Goal: Information Seeking & Learning: Learn about a topic

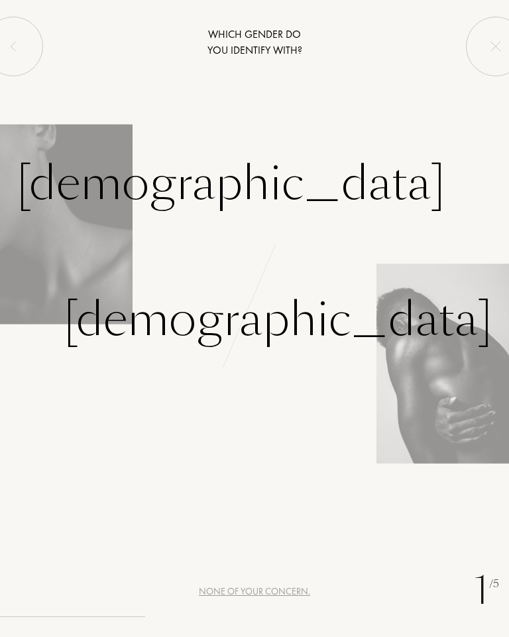
click at [80, 214] on div "Female" at bounding box center [231, 184] width 429 height 70
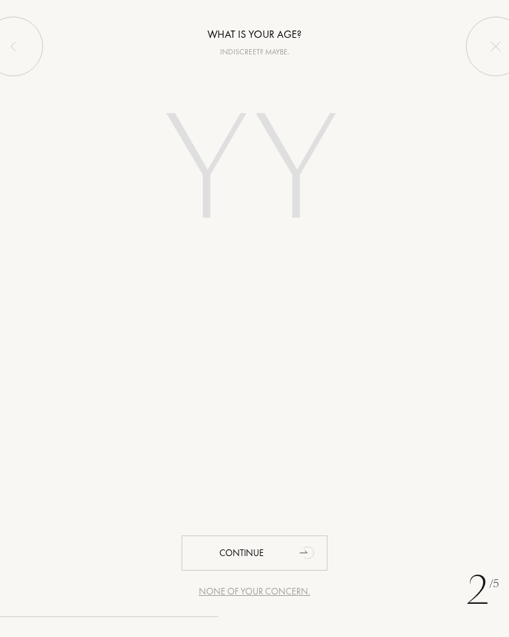
click at [275, 164] on input "number" at bounding box center [254, 172] width 249 height 199
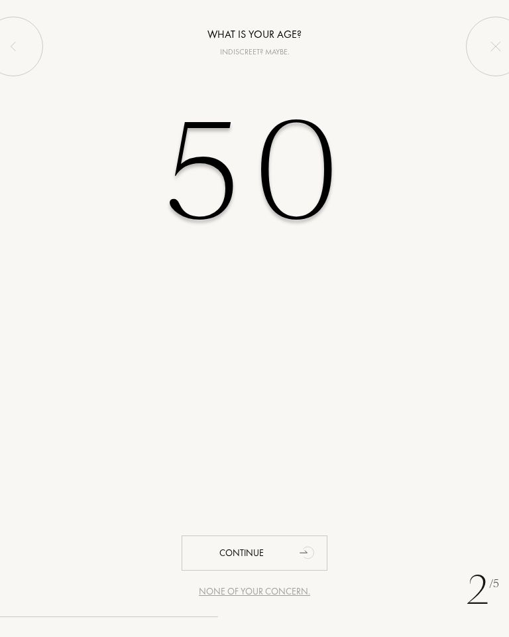
type input "50"
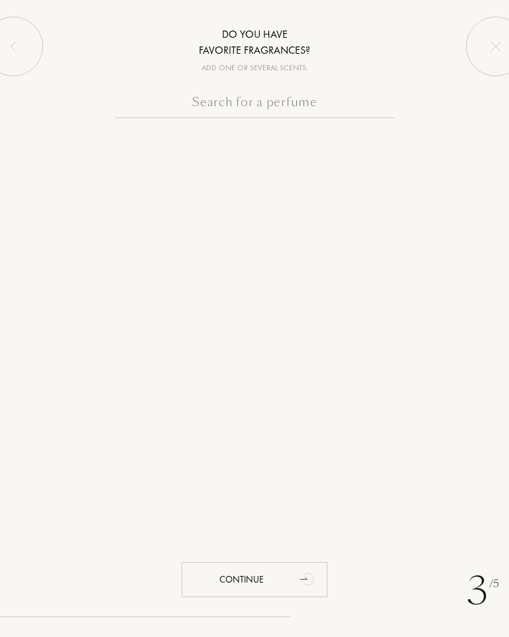
click at [275, 103] on input "text" at bounding box center [255, 105] width 281 height 26
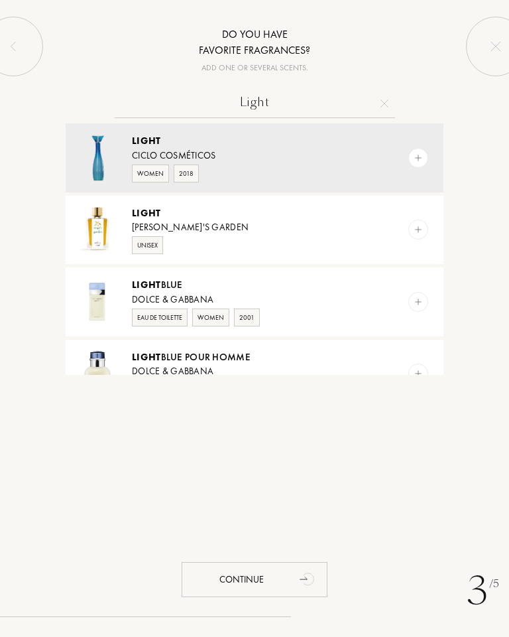
type input "Light"
click at [421, 304] on img at bounding box center [418, 301] width 9 height 9
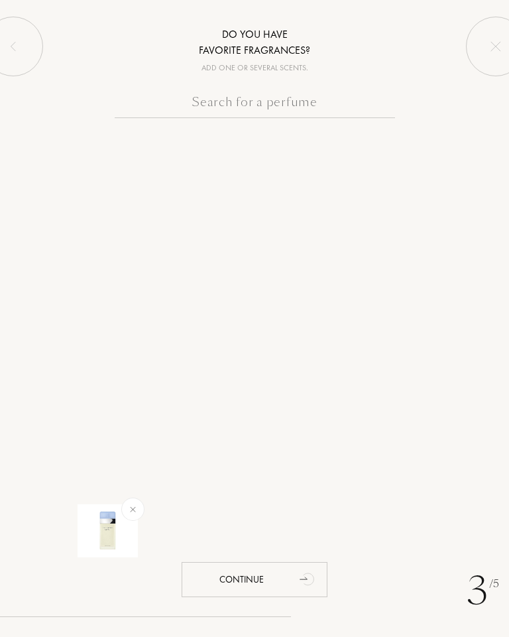
click at [212, 101] on input "text" at bounding box center [255, 105] width 281 height 26
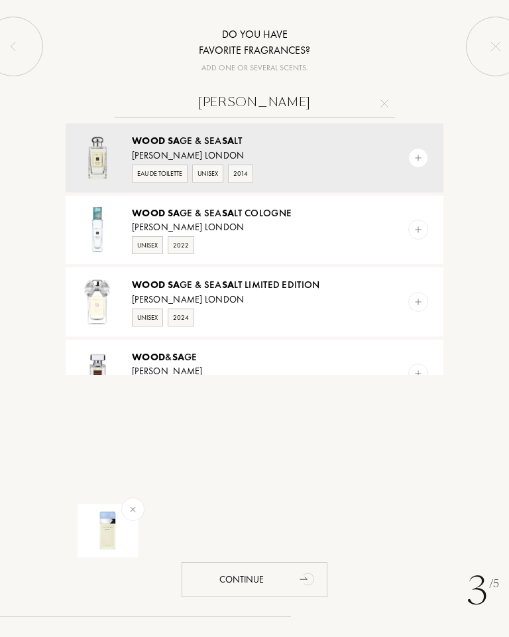
type input "Wood sa"
click at [415, 160] on img at bounding box center [418, 157] width 9 height 9
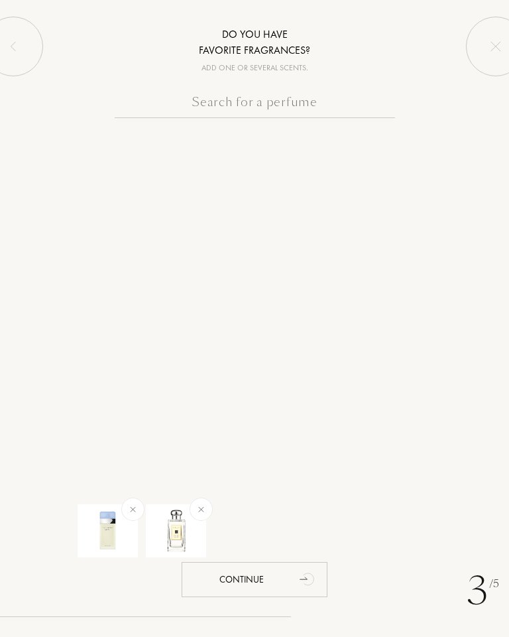
click at [239, 105] on input "text" at bounding box center [255, 105] width 281 height 26
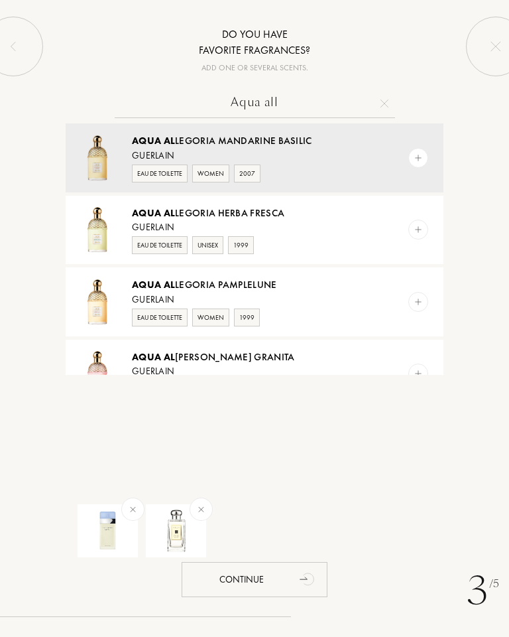
type input "Aqua all"
click at [417, 158] on img at bounding box center [418, 157] width 9 height 9
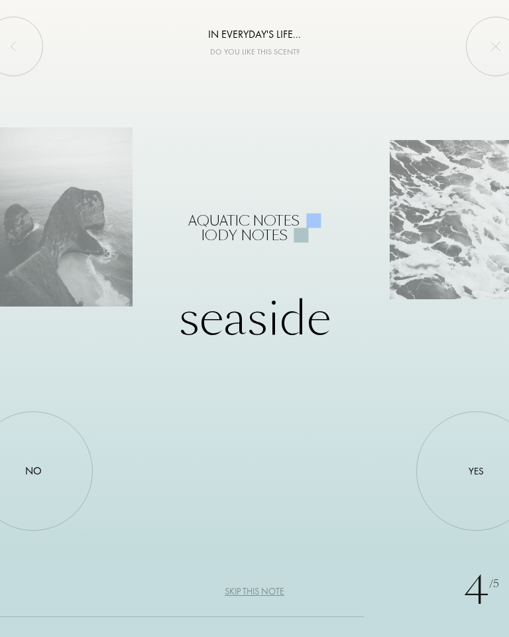
click at [458, 476] on div "Yes" at bounding box center [476, 470] width 119 height 119
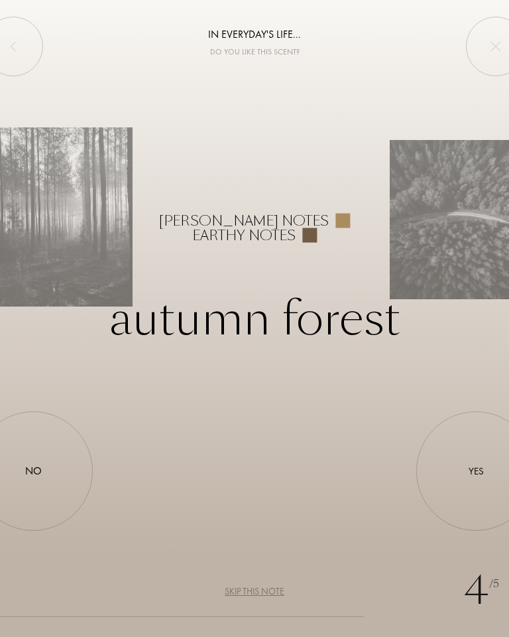
click at [486, 480] on div "Yes" at bounding box center [476, 470] width 119 height 119
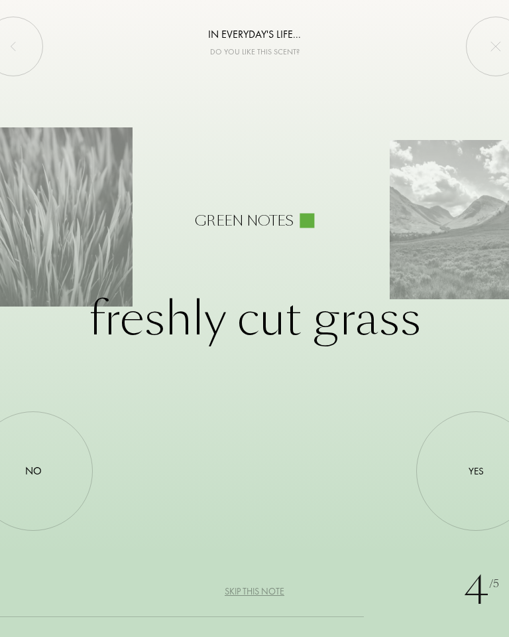
click at [60, 472] on div "No" at bounding box center [32, 470] width 119 height 119
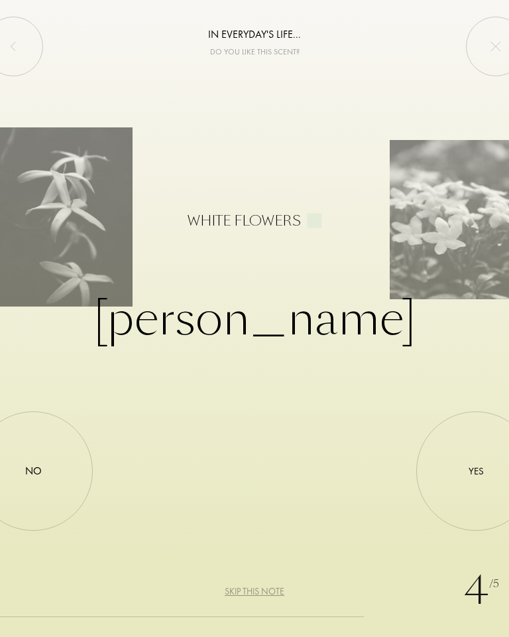
click at [49, 479] on div "No" at bounding box center [32, 470] width 119 height 119
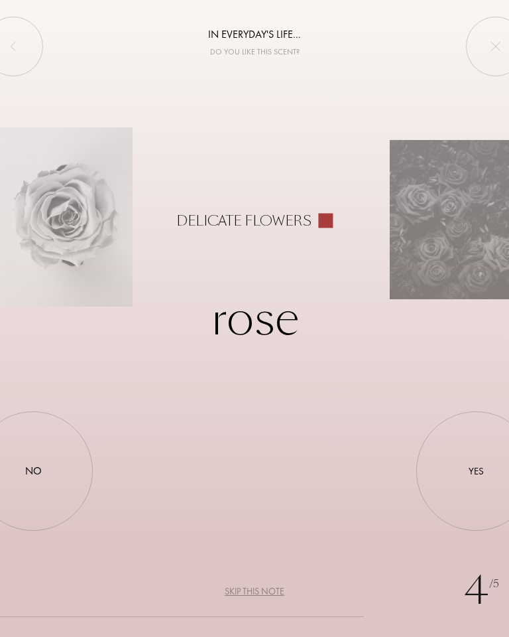
click at [51, 465] on div "No" at bounding box center [32, 470] width 119 height 119
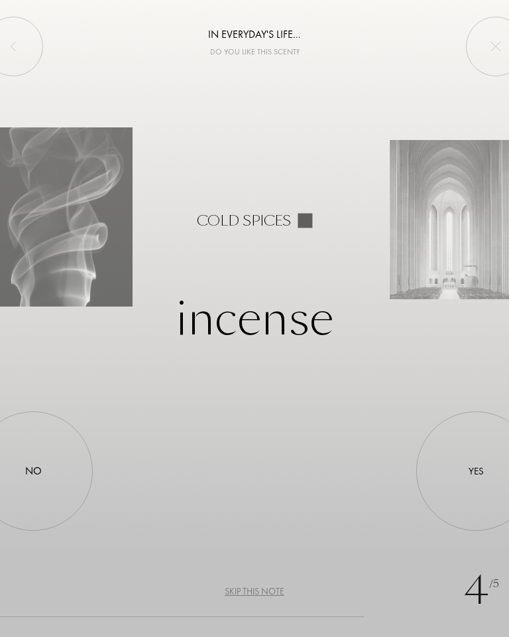
click at [277, 590] on div "Skip this note" at bounding box center [255, 591] width 60 height 14
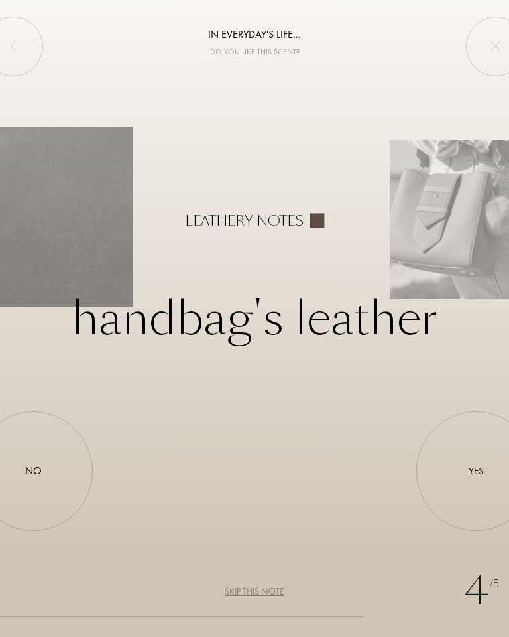
click at [267, 595] on div "Skip this note" at bounding box center [255, 591] width 60 height 14
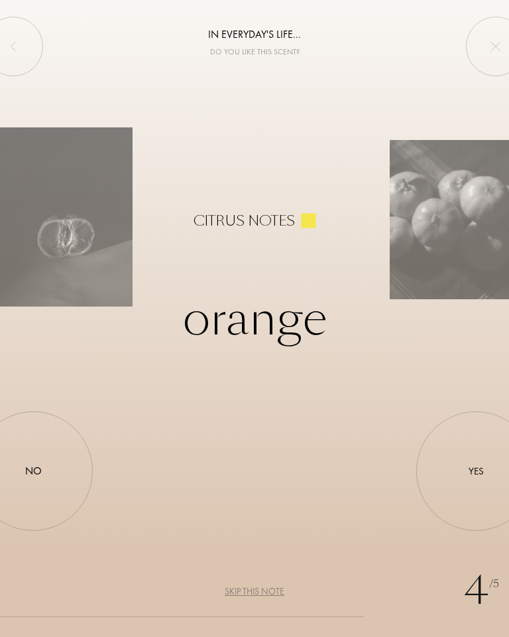
click at [464, 474] on div "Yes" at bounding box center [476, 470] width 119 height 119
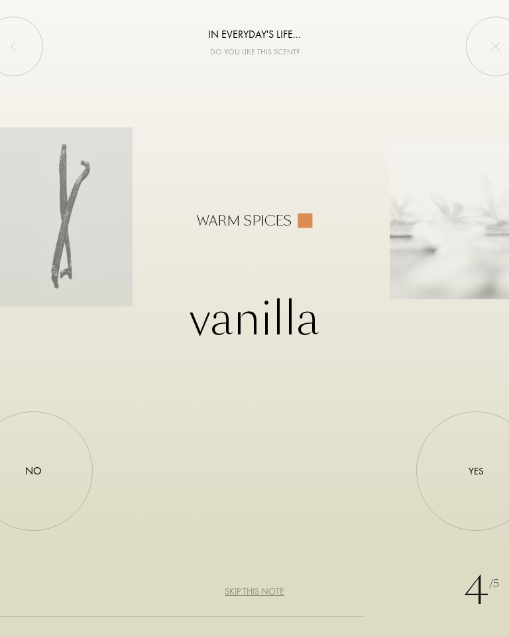
click at [267, 592] on div "Skip this note" at bounding box center [255, 591] width 60 height 14
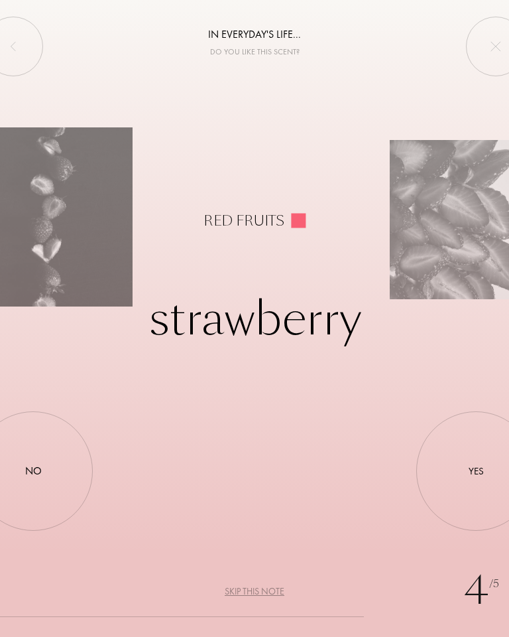
click at [274, 585] on div "Skip this note" at bounding box center [255, 591] width 60 height 14
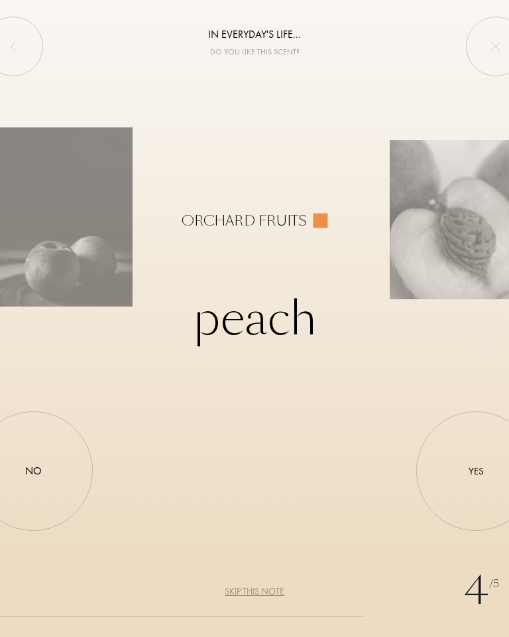
click at [478, 467] on div "Yes" at bounding box center [476, 471] width 15 height 15
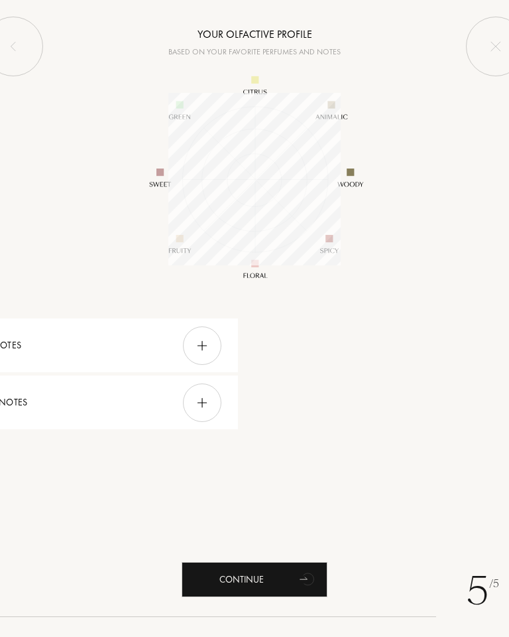
scroll to position [172, 172]
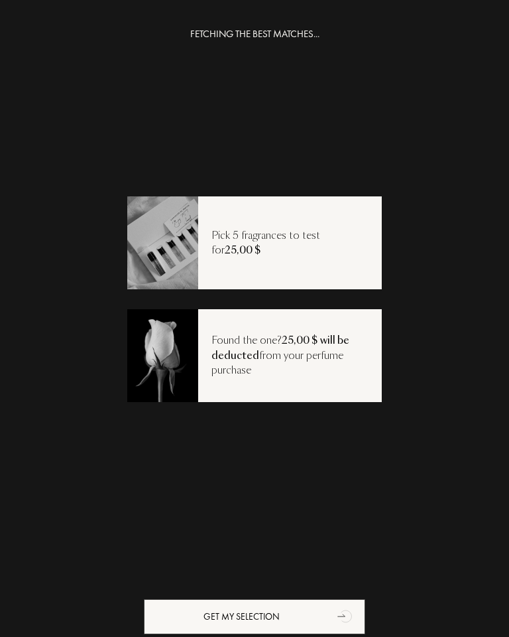
click at [293, 617] on div "Get my selection" at bounding box center [255, 616] width 222 height 35
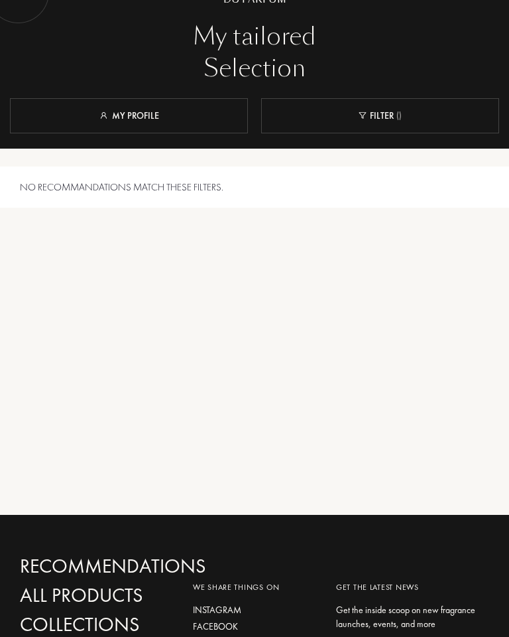
scroll to position [54, 0]
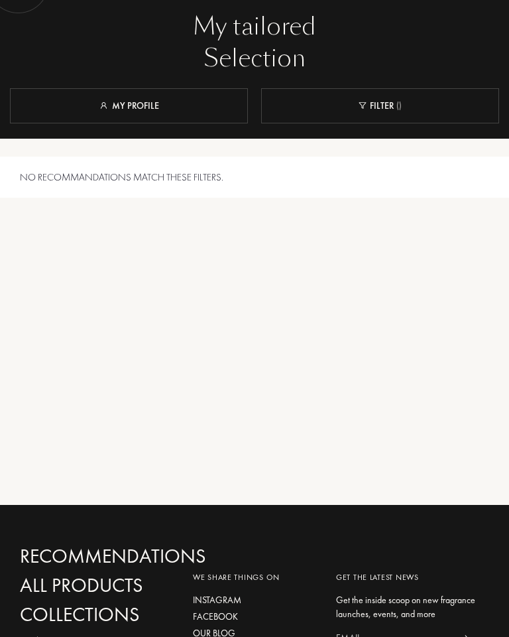
click at [175, 99] on div "My profile" at bounding box center [129, 106] width 238 height 35
click at [143, 101] on link "My profile" at bounding box center [129, 106] width 60 height 12
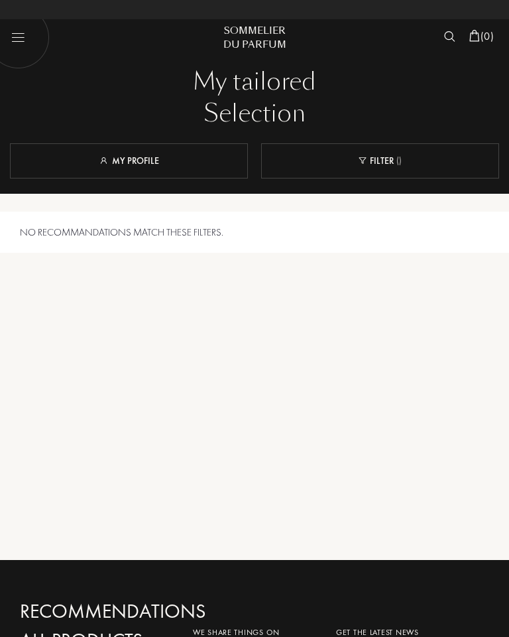
click at [21, 38] on img at bounding box center [18, 36] width 63 height 63
select select "US"
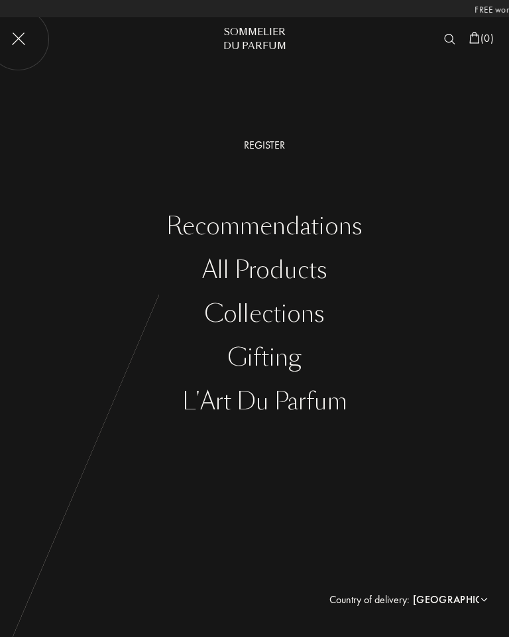
scroll to position [0, -279]
click at [415, 144] on div "Register" at bounding box center [265, 145] width 490 height 16
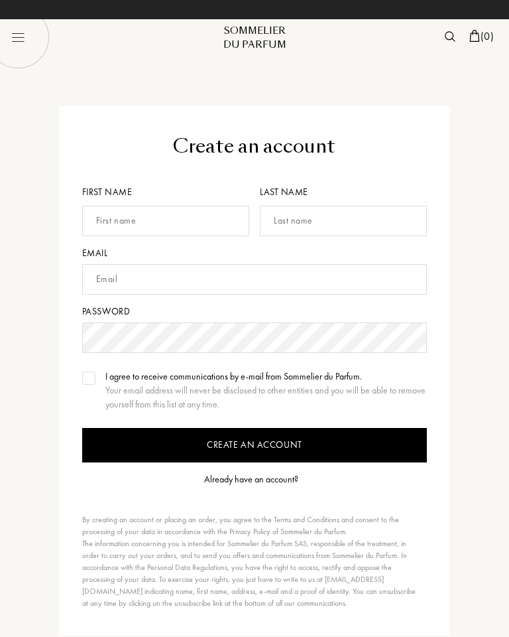
click at [25, 33] on img at bounding box center [18, 36] width 63 height 63
select select "US"
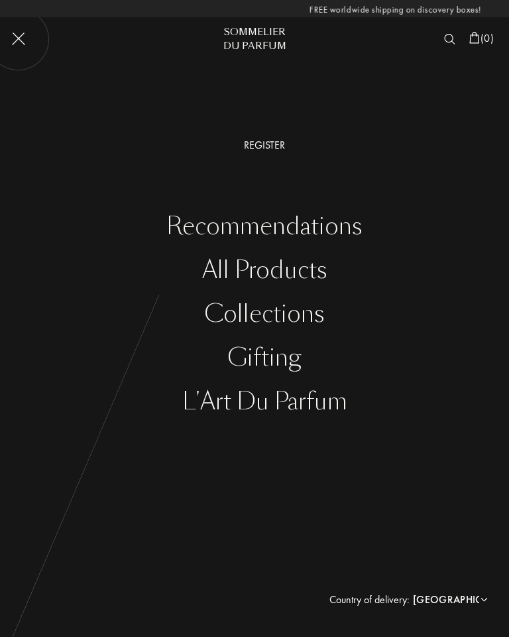
click at [322, 230] on div "Recommendations" at bounding box center [265, 226] width 490 height 27
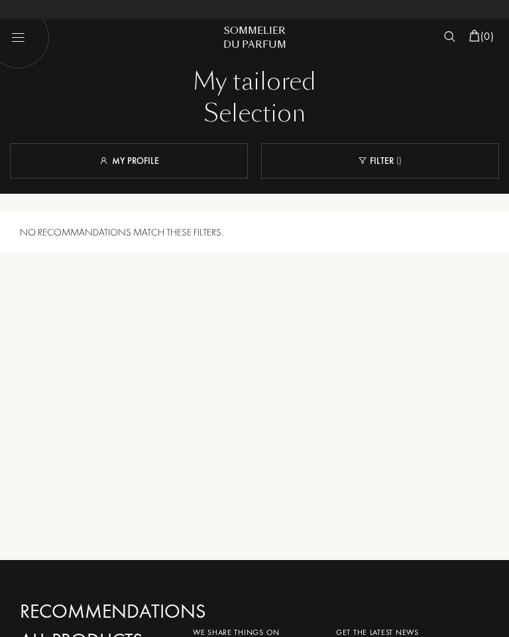
click at [165, 159] on div "My profile" at bounding box center [129, 160] width 238 height 35
click at [158, 155] on link "My profile" at bounding box center [129, 161] width 60 height 12
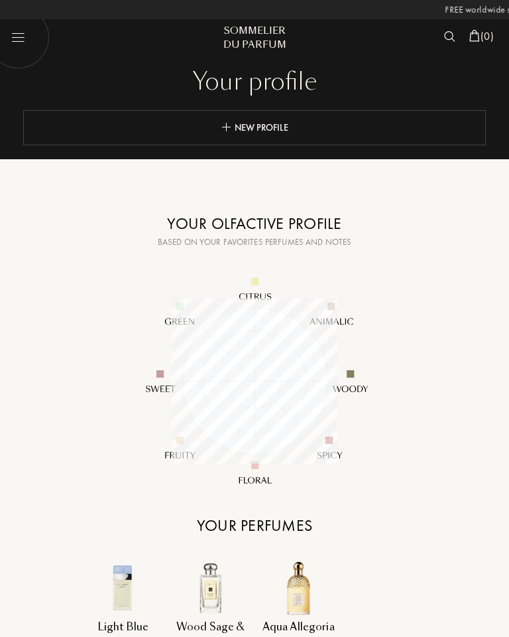
scroll to position [166, 166]
click at [254, 478] on img at bounding box center [254, 380] width 265 height 265
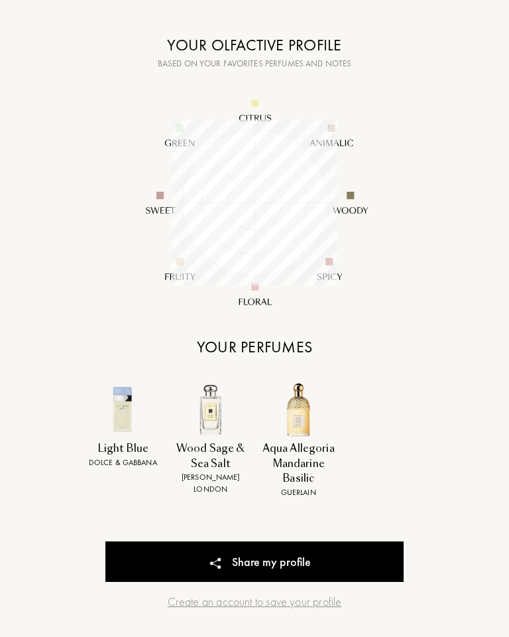
scroll to position [0, 0]
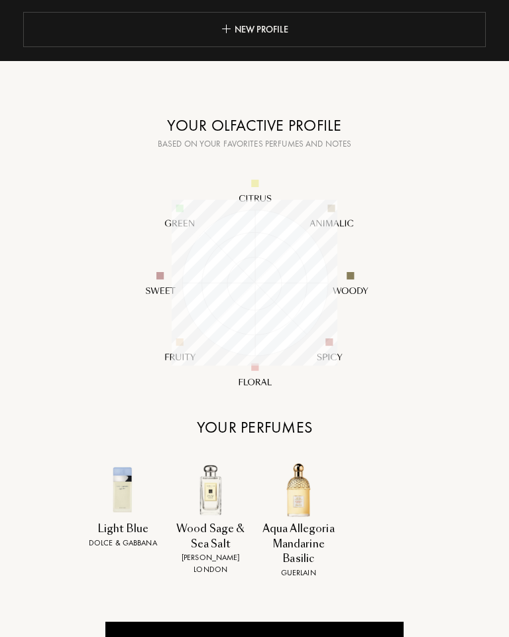
click at [319, 110] on div "Your profile Your profile New profile Copied ! Your olfactive profile Based on …" at bounding box center [254, 326] width 509 height 848
click at [317, 128] on div "Your olfactive profile" at bounding box center [255, 125] width 332 height 24
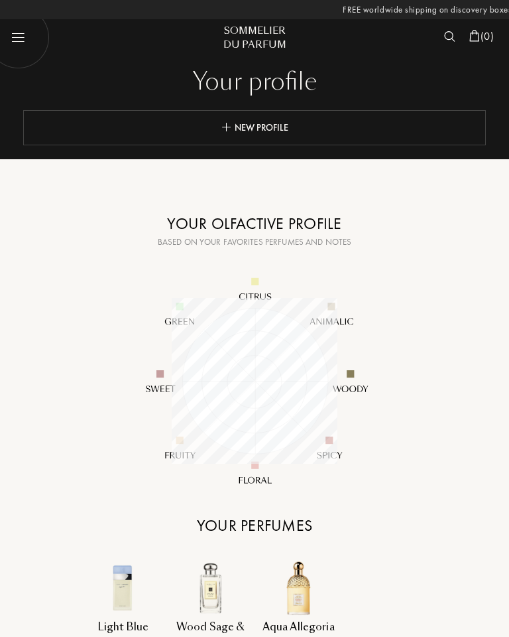
click at [272, 37] on div "Sommelier" at bounding box center [255, 31] width 90 height 14
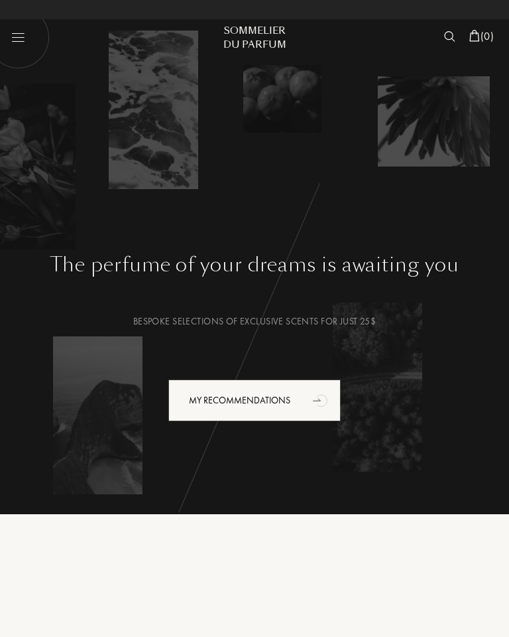
scroll to position [0, -257]
